Goal: Find specific page/section: Locate item on page

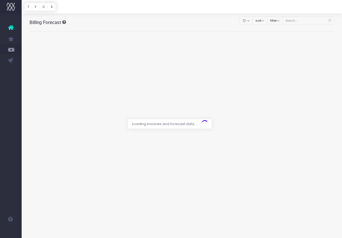
click at [301, 24] on div at bounding box center [171, 119] width 342 height 238
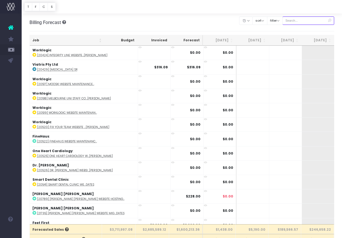
click at [302, 21] on input "text" at bounding box center [308, 20] width 52 height 8
paste input "24698"
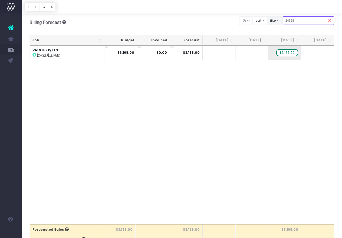
drag, startPoint x: 309, startPoint y: 21, endPoint x: 275, endPoint y: 21, distance: 34.6
click at [275, 21] on div "Clear Filters Hide [DATE] [DATE] [DATE] [DATE] [DATE] [DATE] [DATE] [DATE] [DAT…" at bounding box center [286, 20] width 95 height 11
type input "24415"
